Goal: Task Accomplishment & Management: Use online tool/utility

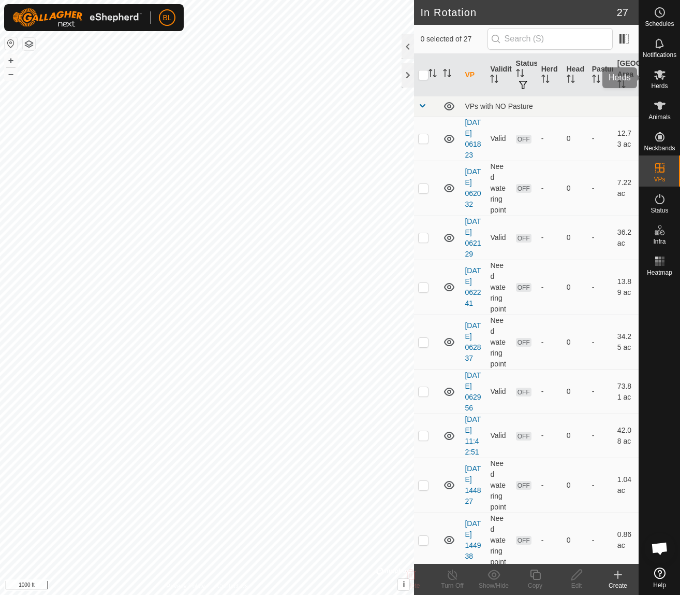
click at [658, 83] on span "Herds" at bounding box center [659, 86] width 17 height 6
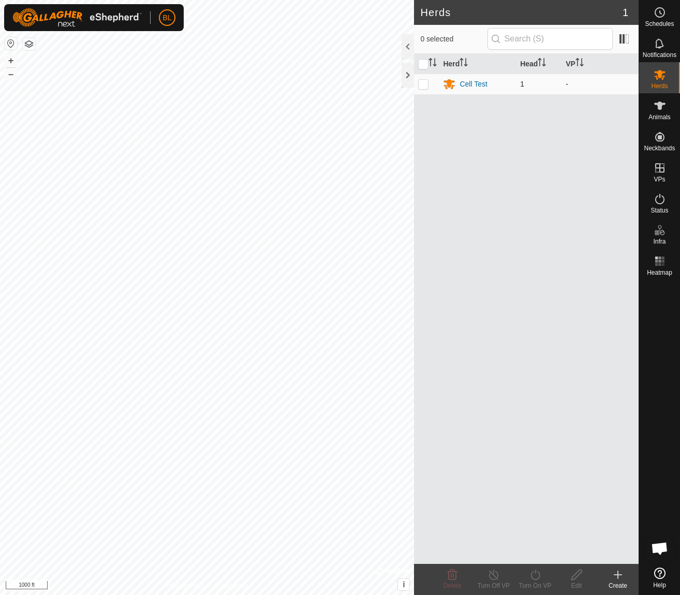
click at [425, 84] on p-checkbox at bounding box center [423, 84] width 10 height 8
checkbox input "true"
click at [536, 582] on div "Turn On VP" at bounding box center [535, 585] width 41 height 9
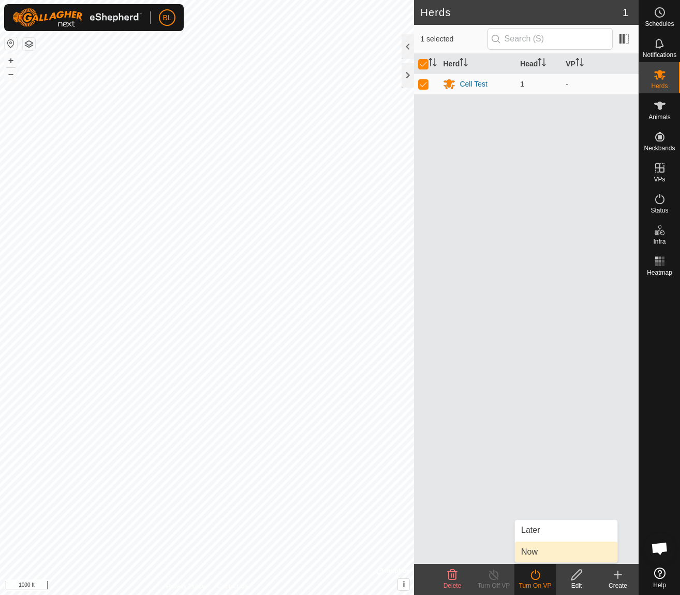
click at [537, 552] on link "Now" at bounding box center [566, 551] width 103 height 21
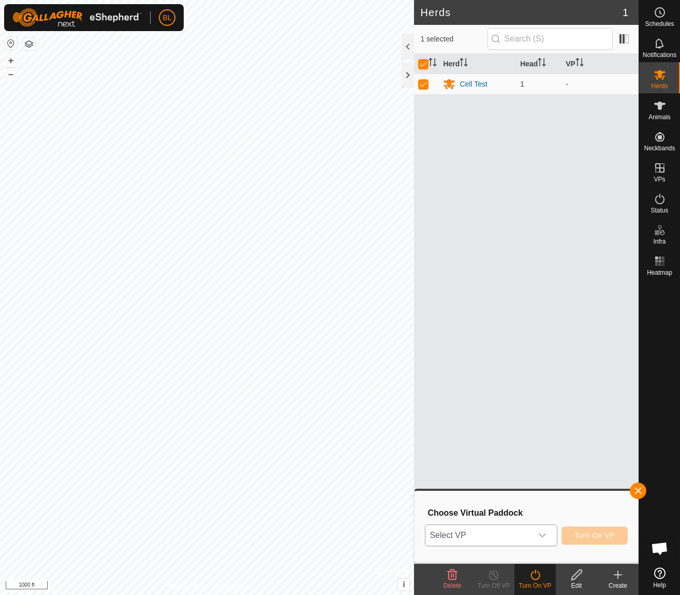
click at [542, 539] on icon "dropdown trigger" at bounding box center [543, 535] width 8 height 8
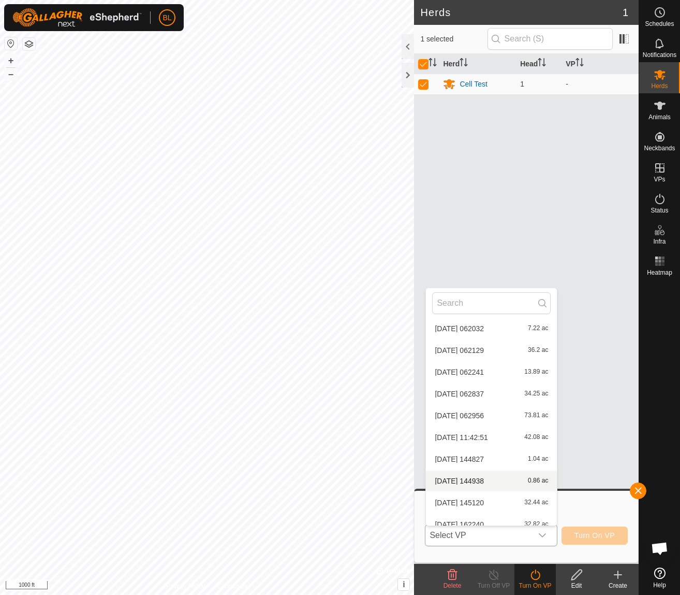
scroll to position [46, 0]
click at [492, 505] on li "[DATE] 145120 32.44 ac" at bounding box center [491, 501] width 131 height 21
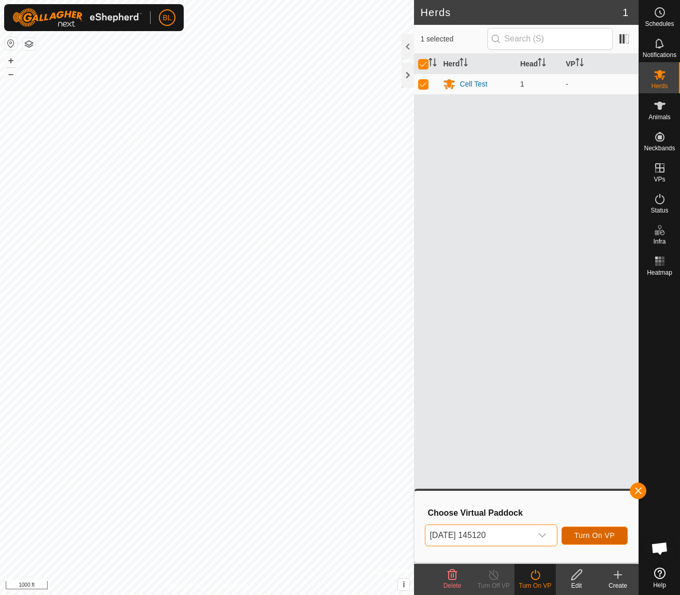
click at [585, 538] on span "Turn On VP" at bounding box center [595, 535] width 40 height 8
